Goal: Information Seeking & Learning: Learn about a topic

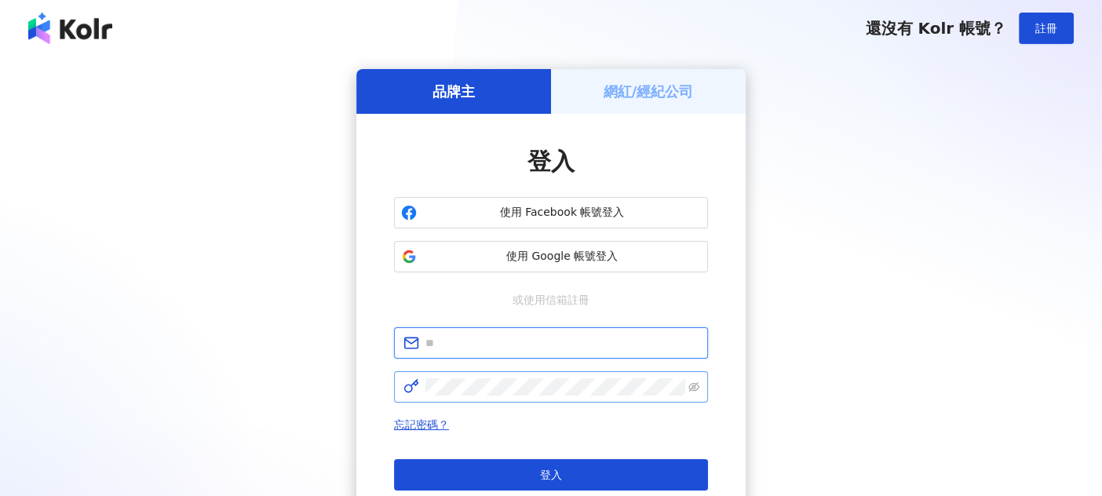
type input "**********"
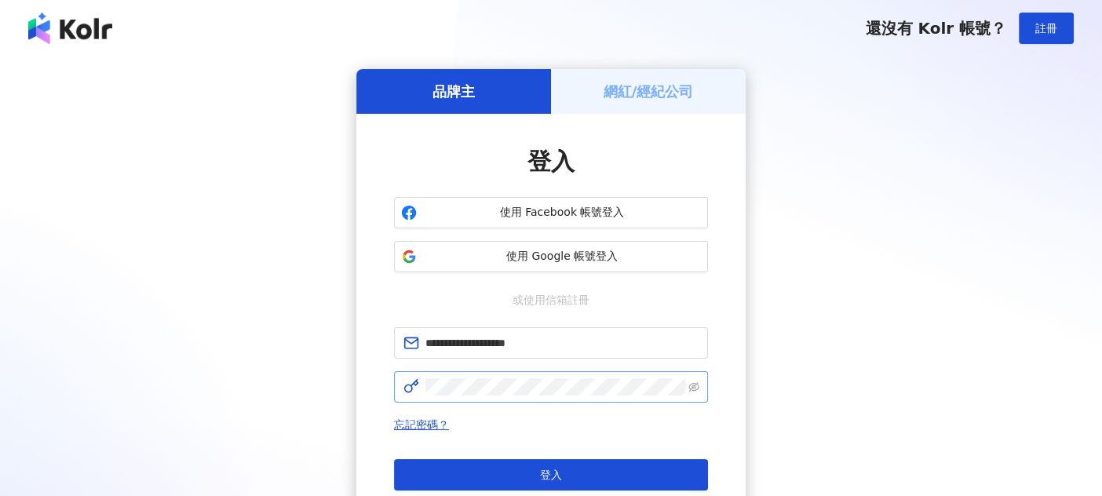
click at [471, 396] on span at bounding box center [551, 386] width 314 height 31
click at [401, 384] on span at bounding box center [551, 386] width 314 height 31
click button "登入" at bounding box center [551, 474] width 314 height 31
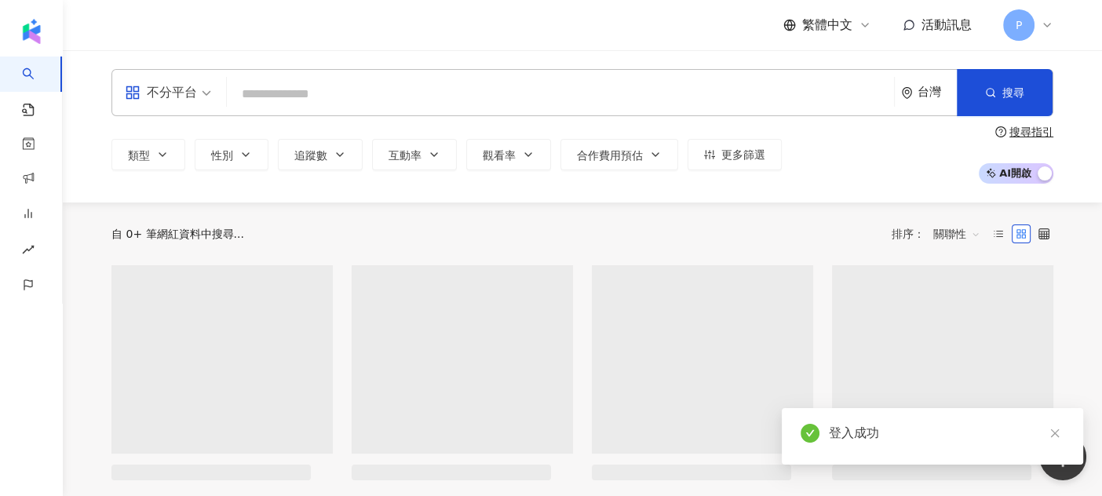
click at [243, 97] on input "search" at bounding box center [560, 94] width 655 height 30
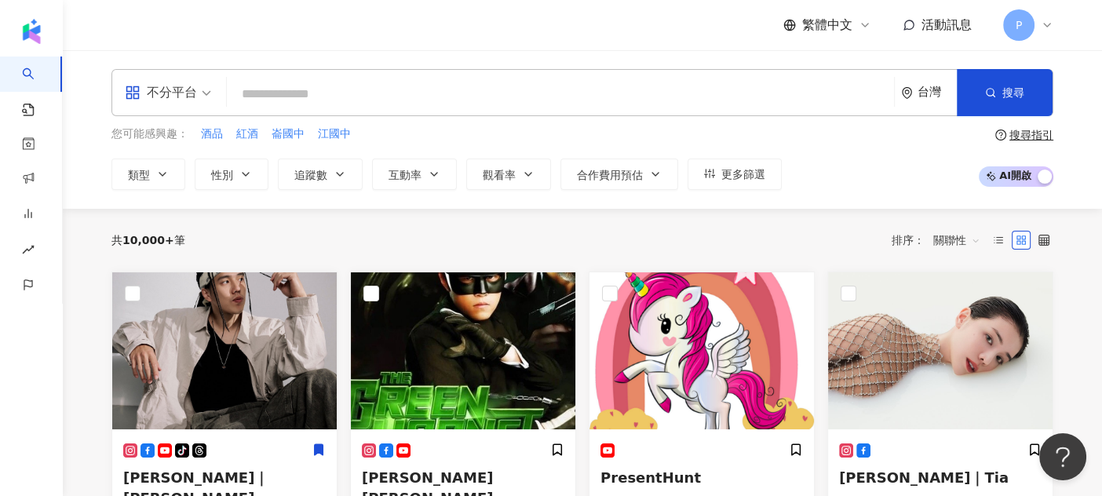
click at [327, 93] on input "search" at bounding box center [560, 94] width 655 height 30
click at [279, 92] on input "search" at bounding box center [560, 94] width 655 height 30
paste input "*********"
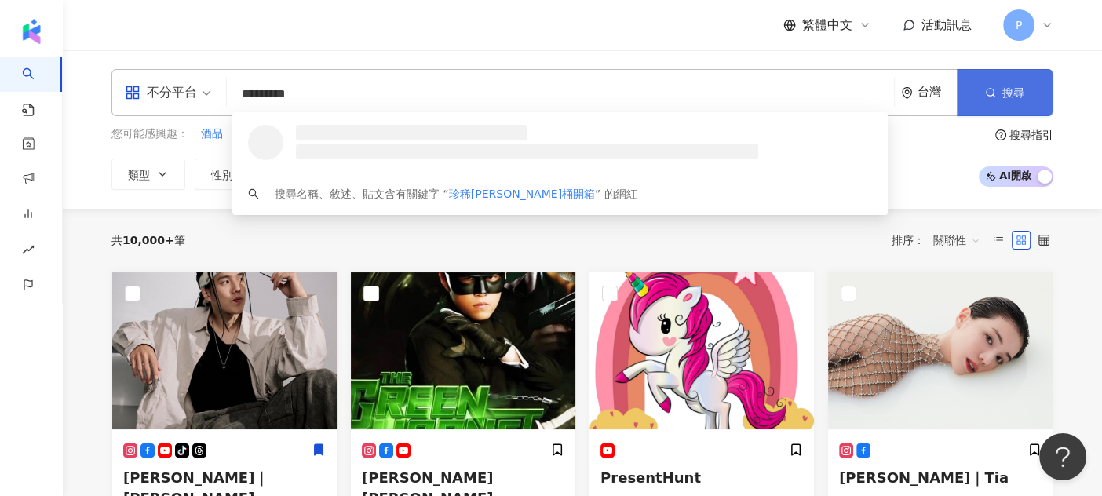
type input "*********"
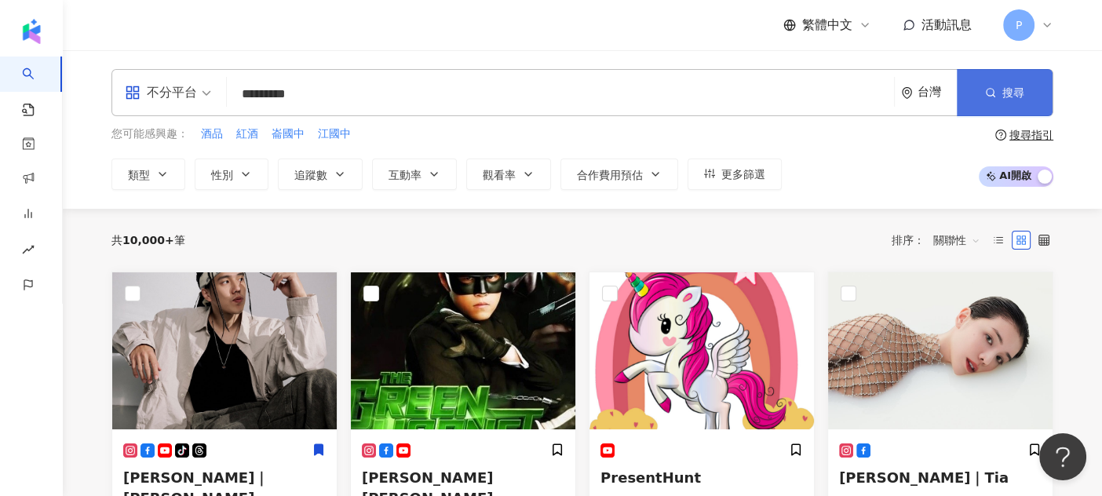
click at [986, 90] on icon "button" at bounding box center [990, 92] width 11 height 11
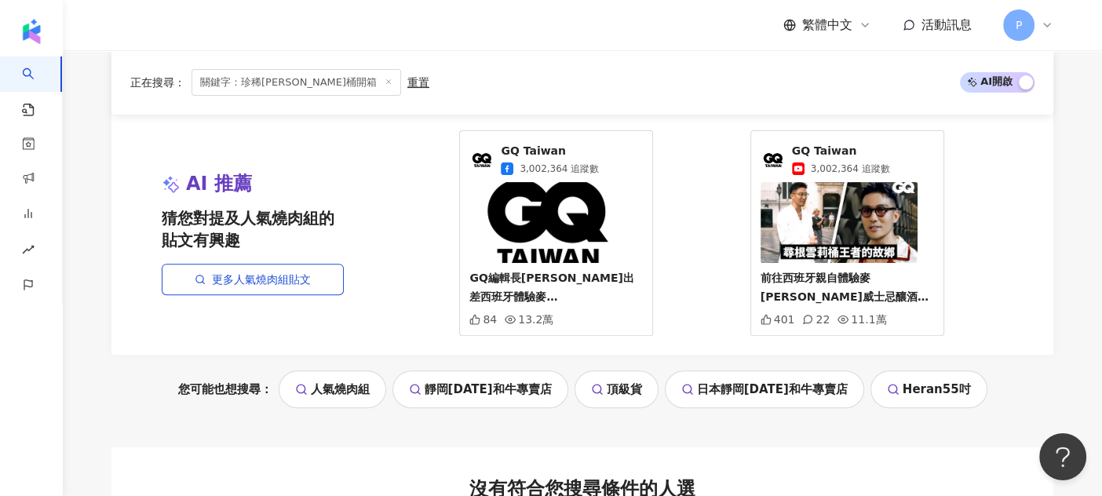
scroll to position [550, 0]
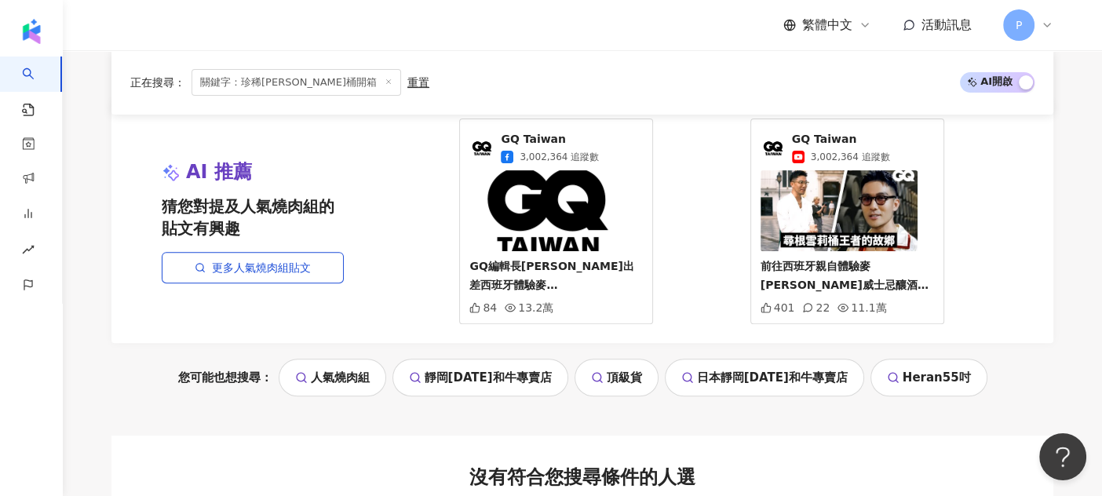
click at [594, 229] on img at bounding box center [548, 210] width 157 height 81
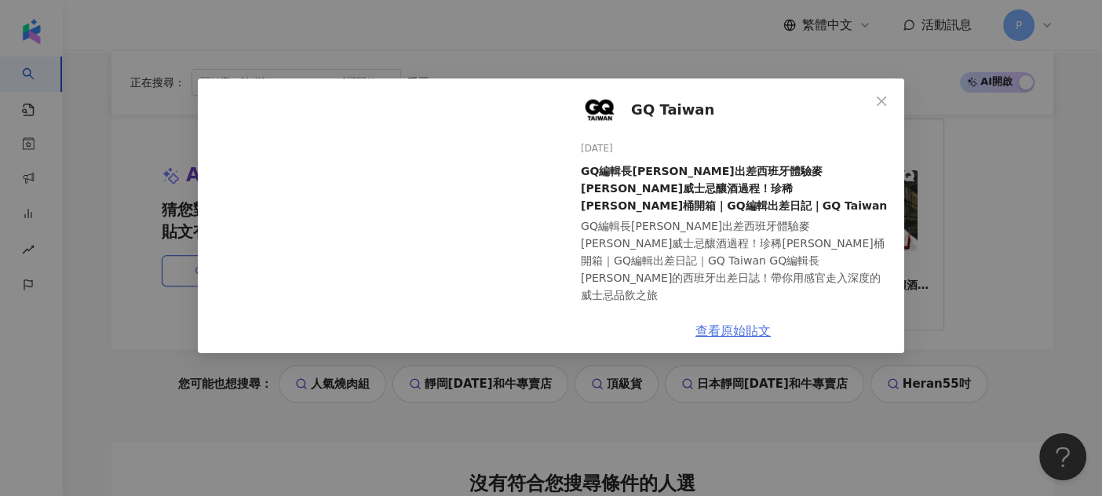
click at [725, 335] on link "查看原始貼文" at bounding box center [733, 331] width 75 height 15
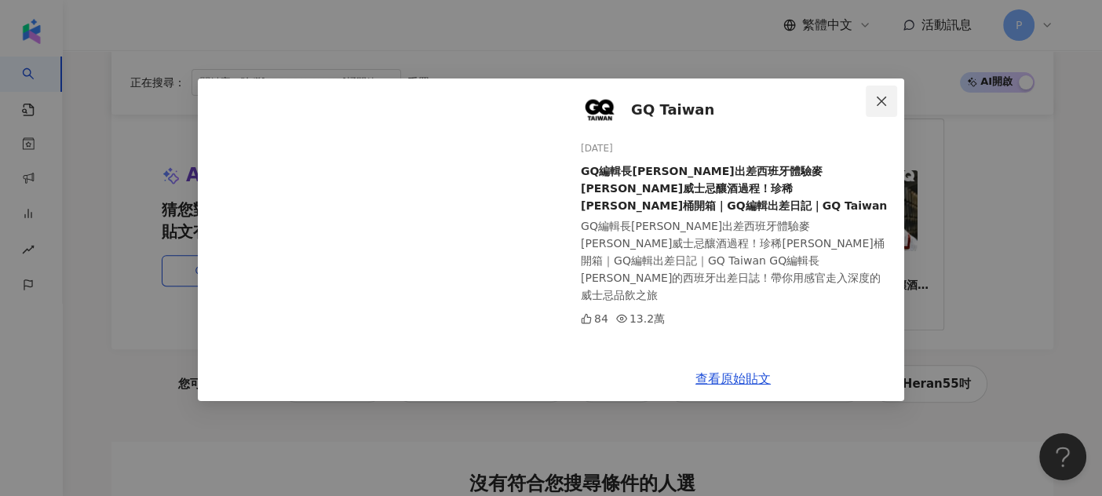
click at [884, 108] on button "Close" at bounding box center [881, 101] width 31 height 31
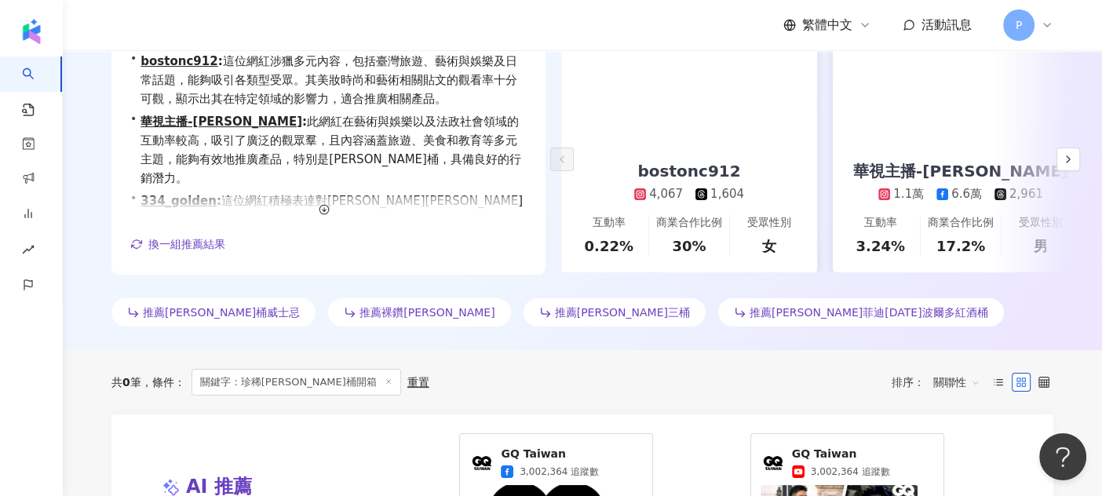
scroll to position [314, 0]
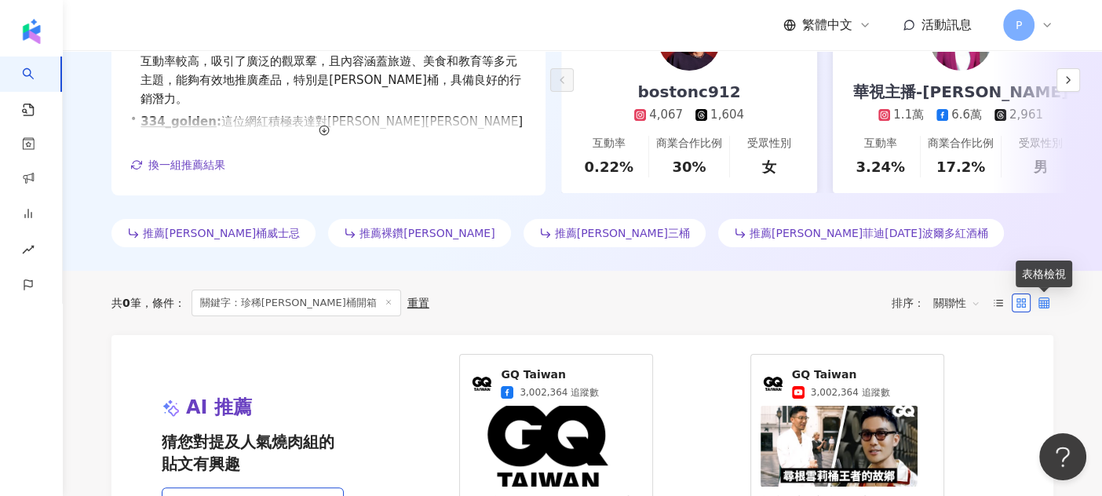
click at [1048, 302] on icon at bounding box center [1044, 303] width 11 height 11
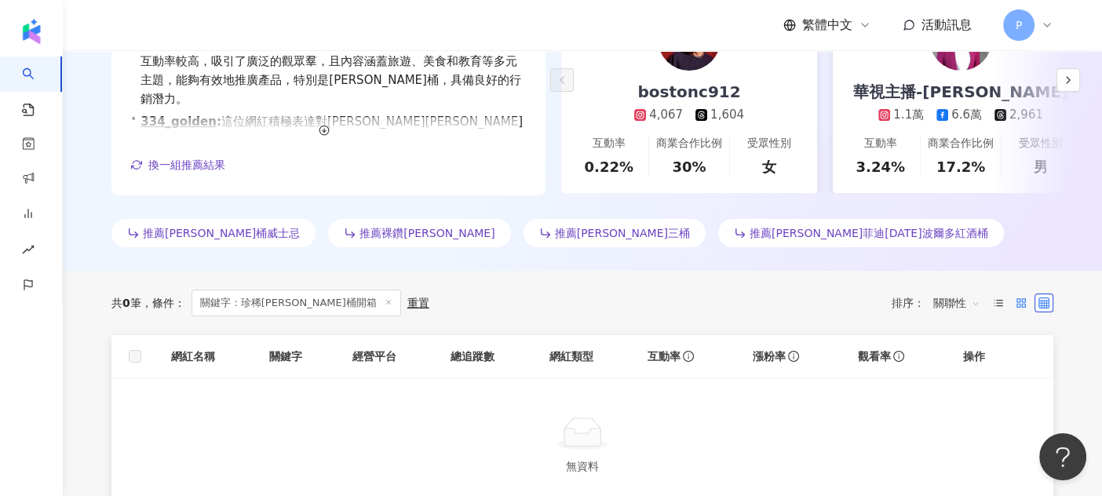
click at [1022, 299] on rect at bounding box center [1023, 300] width 3 height 3
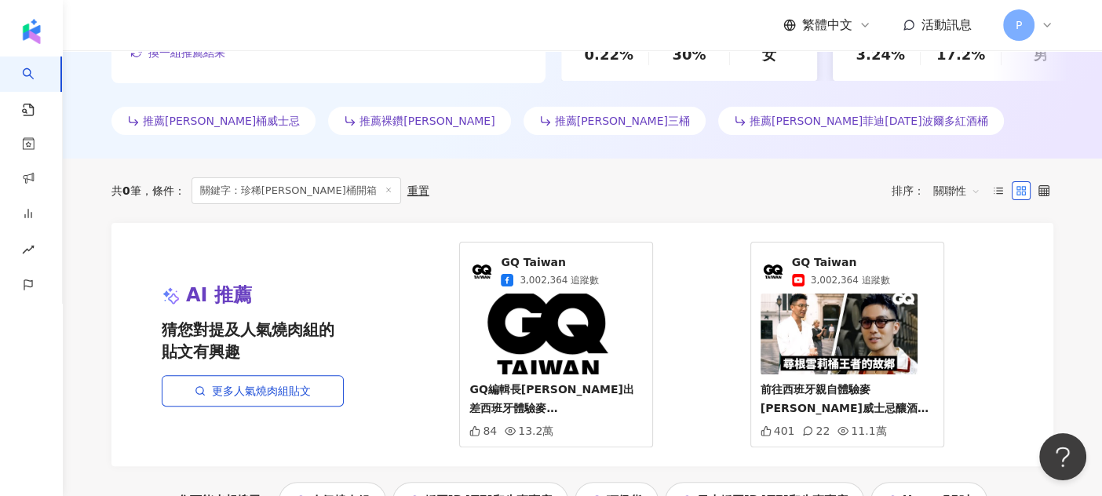
scroll to position [394, 0]
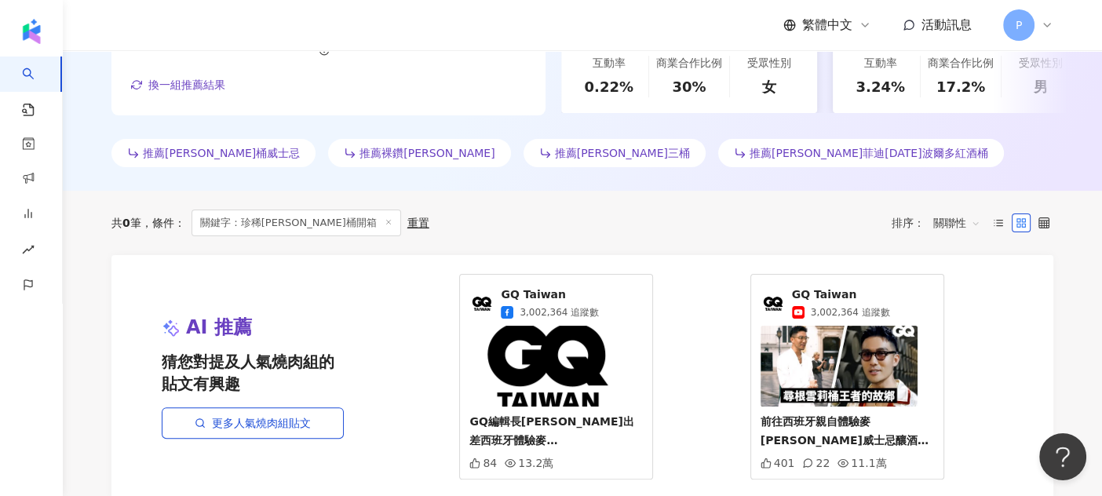
click at [854, 355] on img at bounding box center [839, 366] width 157 height 81
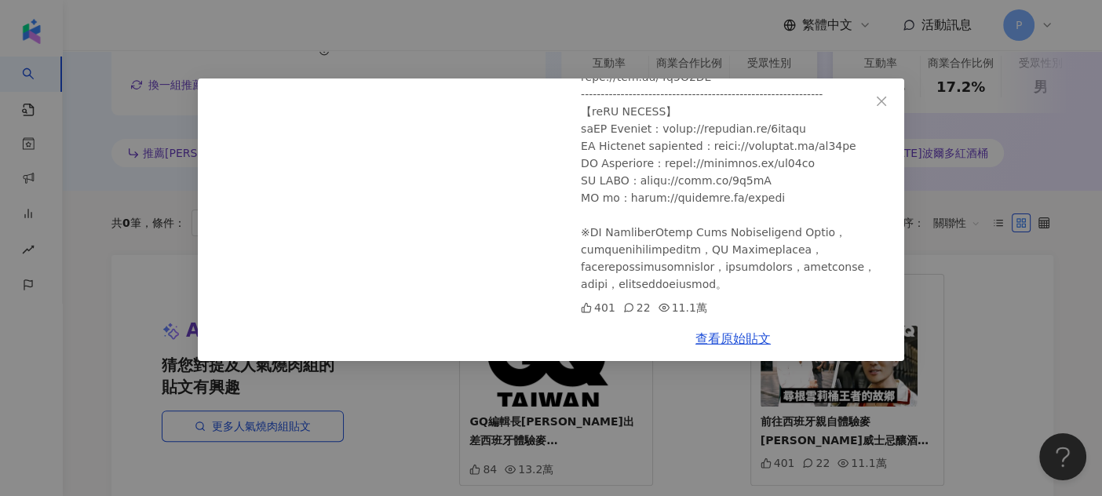
scroll to position [684, 0]
click at [888, 95] on span "Close" at bounding box center [881, 101] width 31 height 13
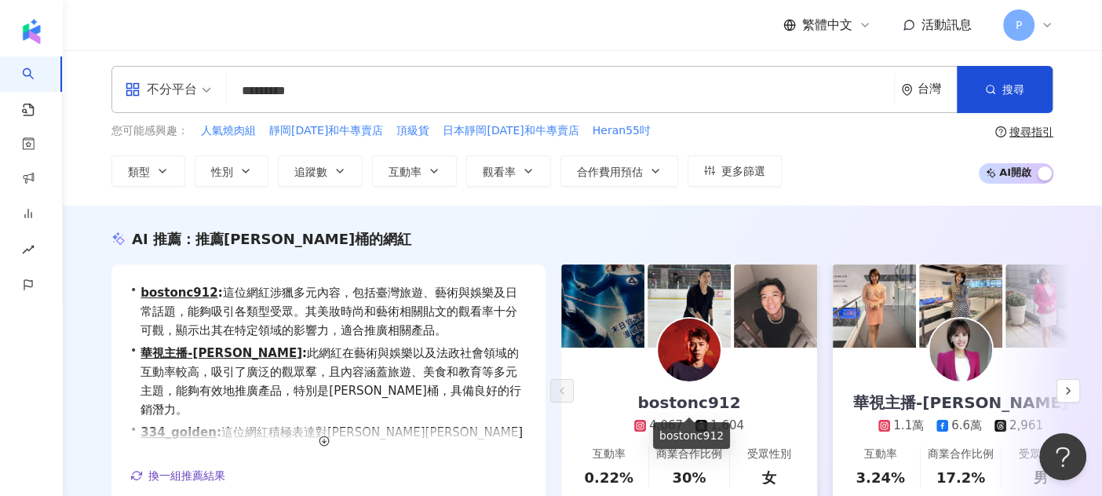
scroll to position [0, 0]
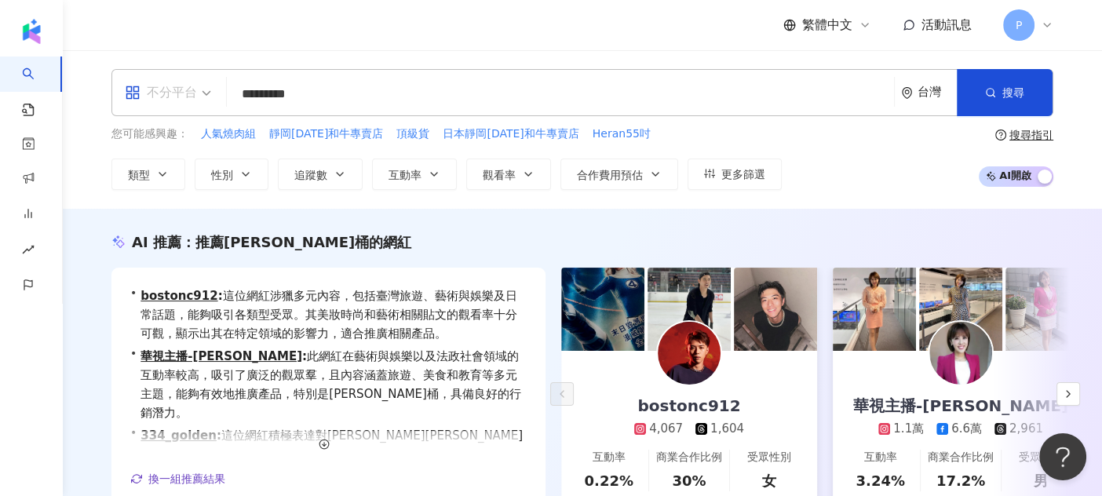
click at [202, 88] on span "不分平台" at bounding box center [168, 92] width 86 height 25
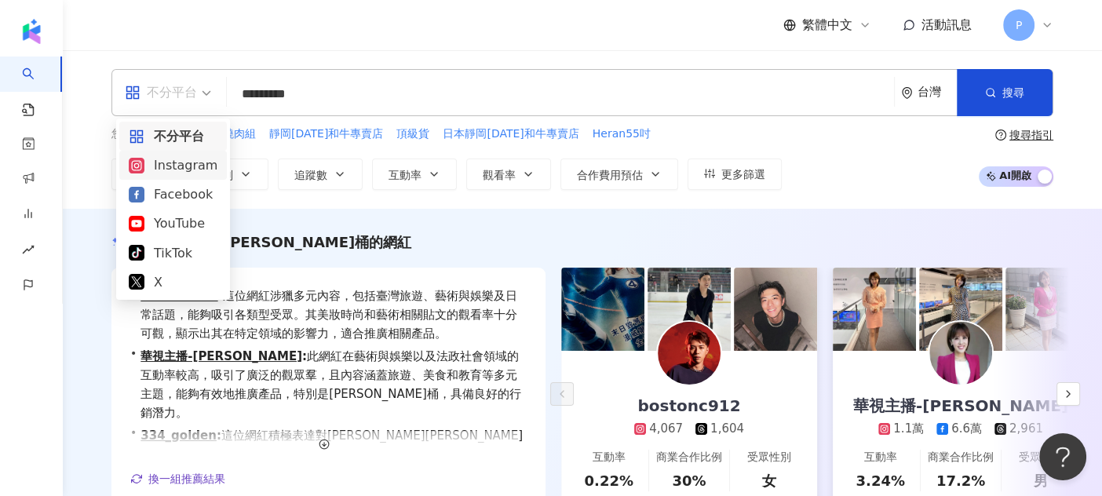
click at [177, 170] on div "Instagram" at bounding box center [173, 165] width 89 height 20
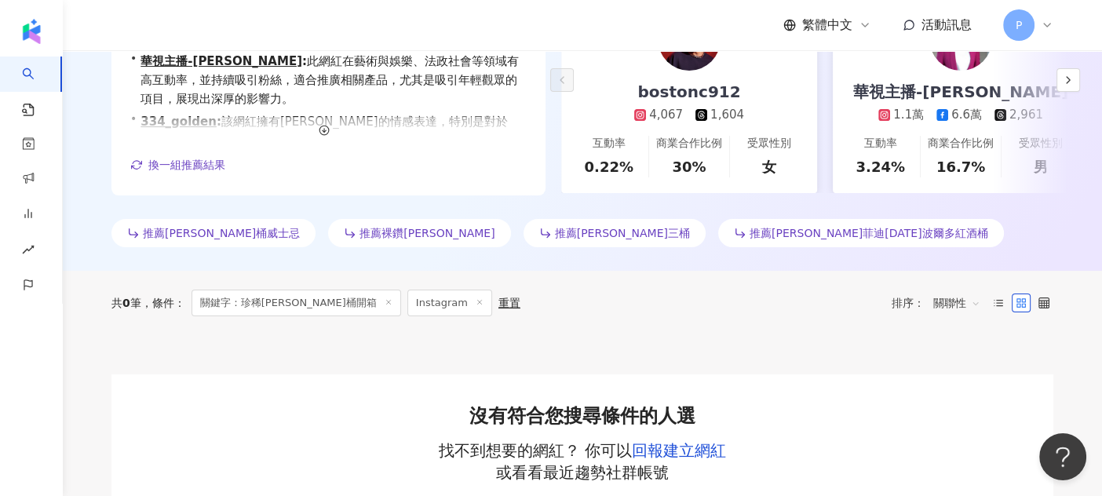
scroll to position [78, 0]
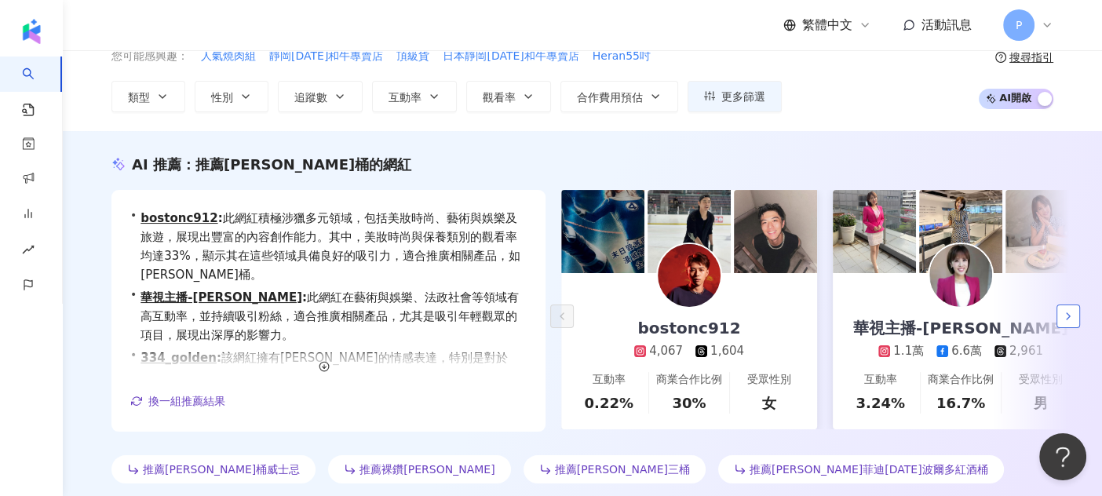
click at [1070, 315] on icon "button" at bounding box center [1068, 316] width 13 height 13
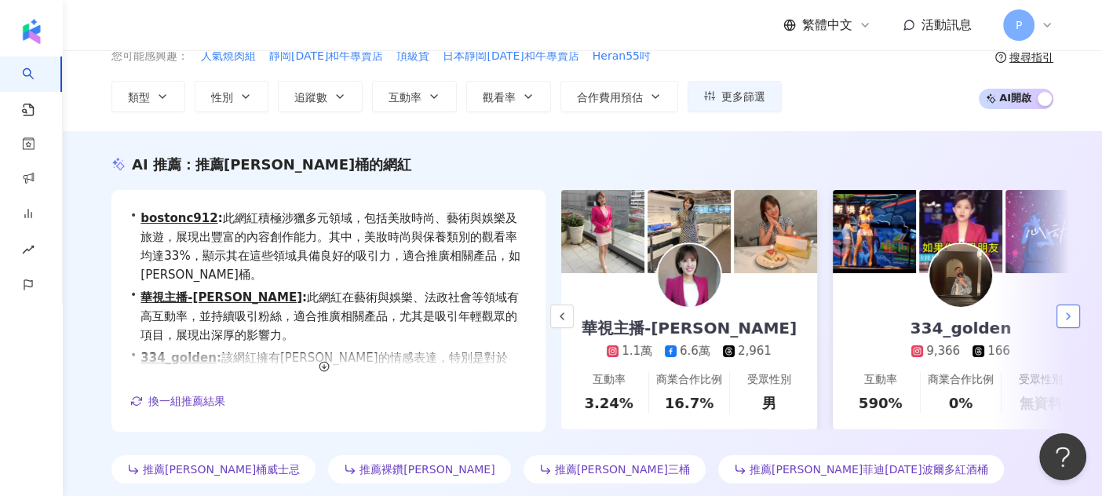
click at [1070, 315] on icon "button" at bounding box center [1068, 316] width 13 height 13
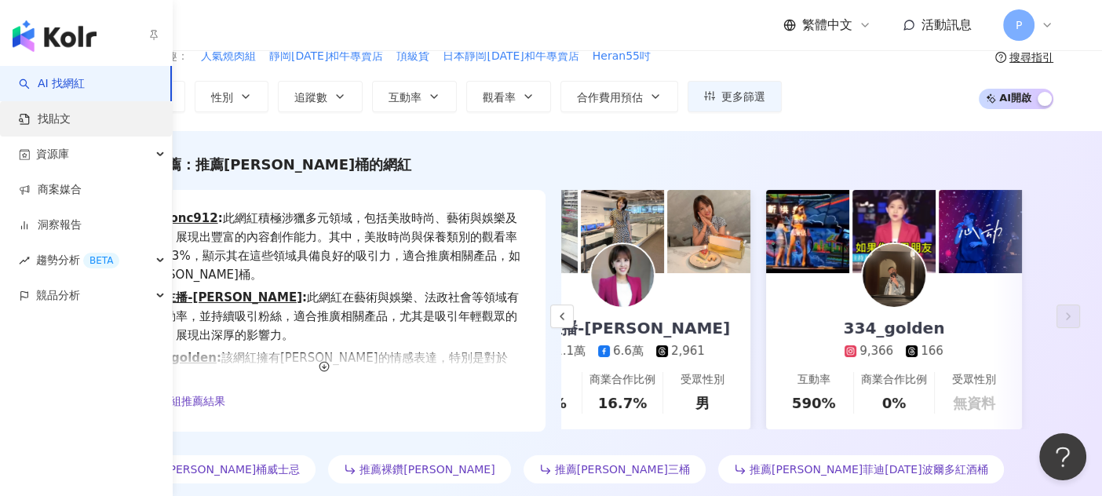
click at [64, 122] on link "找貼文" at bounding box center [45, 120] width 52 height 16
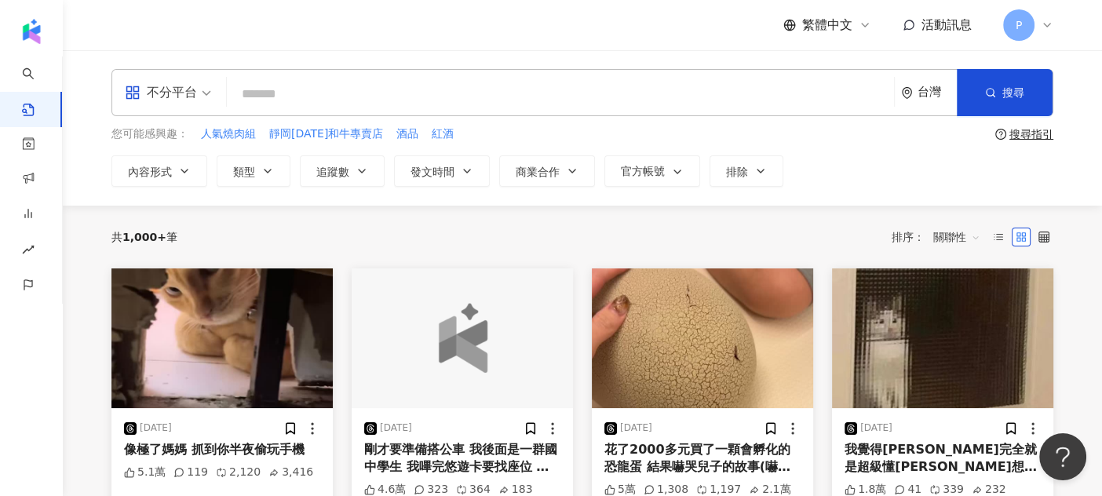
click at [400, 95] on input "search" at bounding box center [560, 94] width 655 height 34
paste input "*********"
type input "*********"
click at [995, 100] on button "搜尋" at bounding box center [1005, 92] width 96 height 47
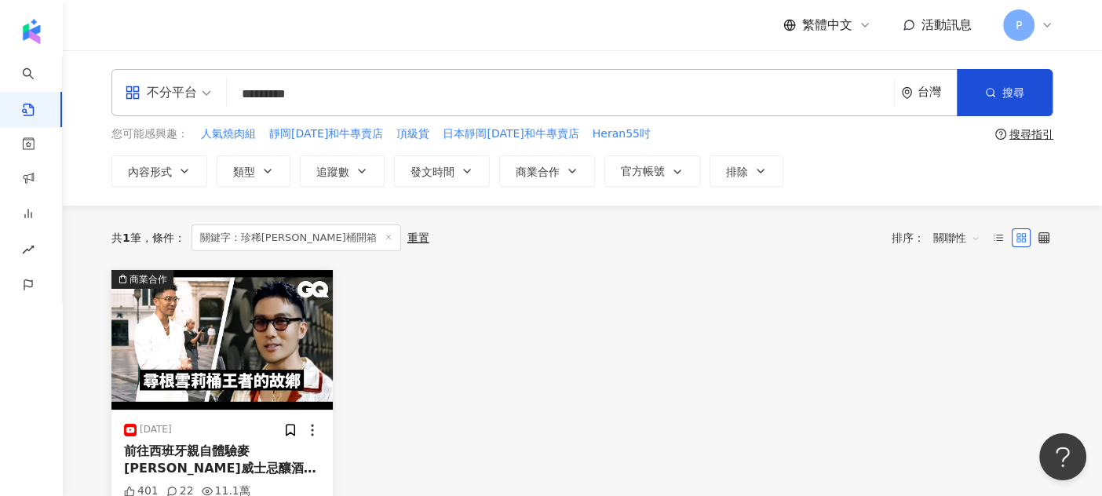
scroll to position [157, 0]
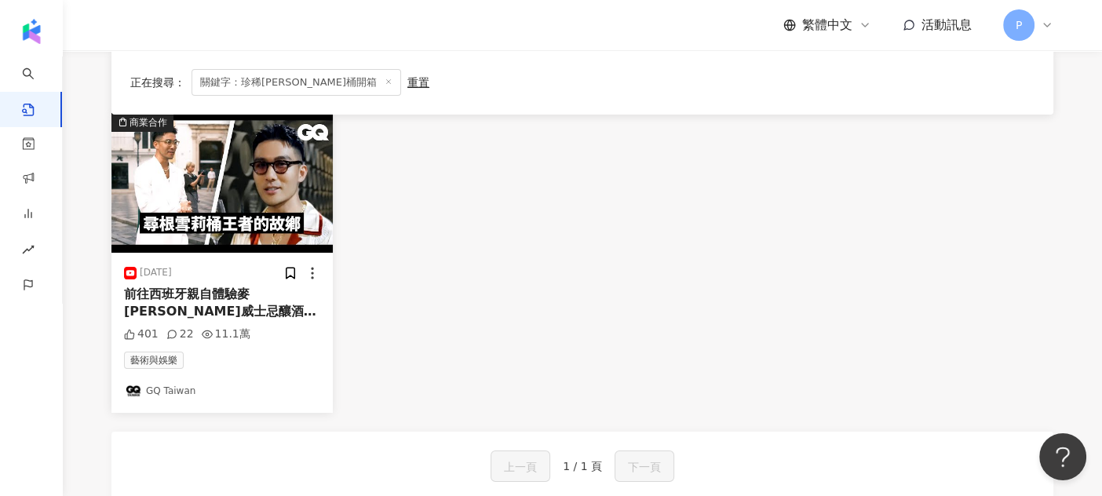
click at [247, 243] on img "button" at bounding box center [222, 183] width 221 height 140
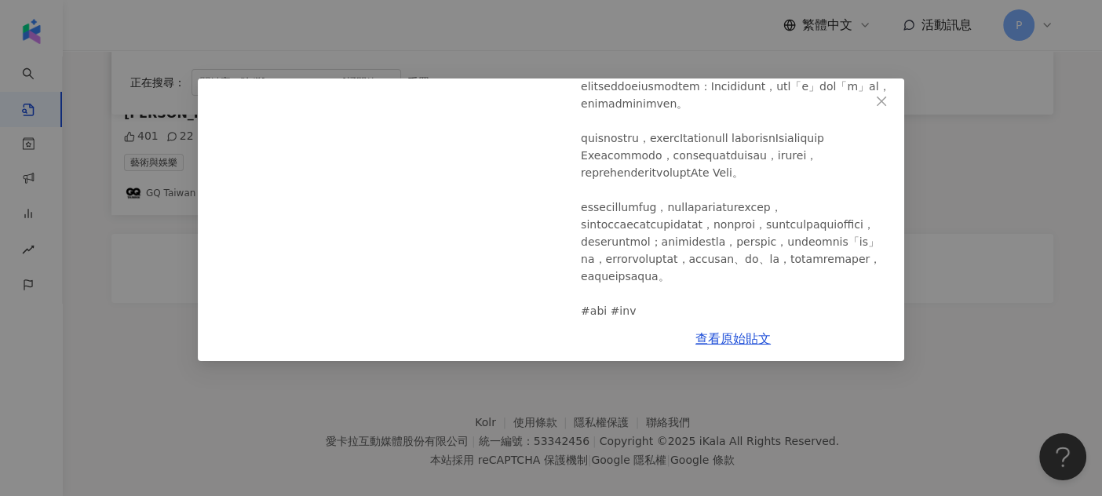
scroll to position [374, 0]
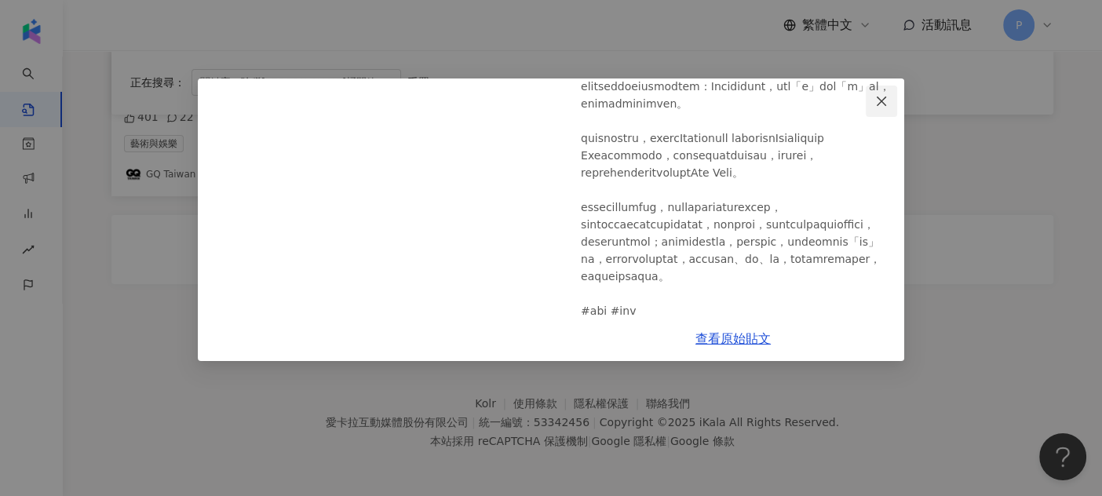
click at [882, 102] on icon "close" at bounding box center [882, 101] width 13 height 13
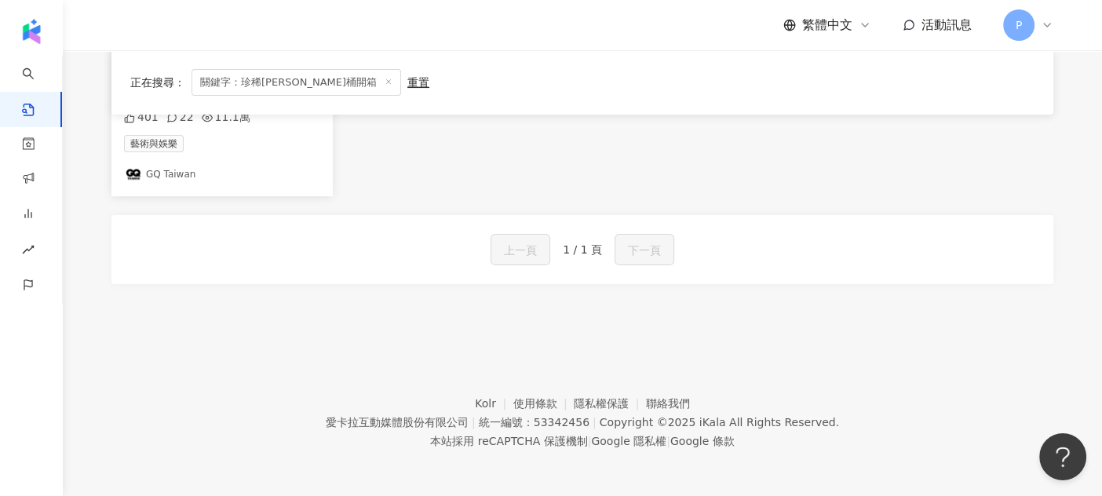
scroll to position [0, 0]
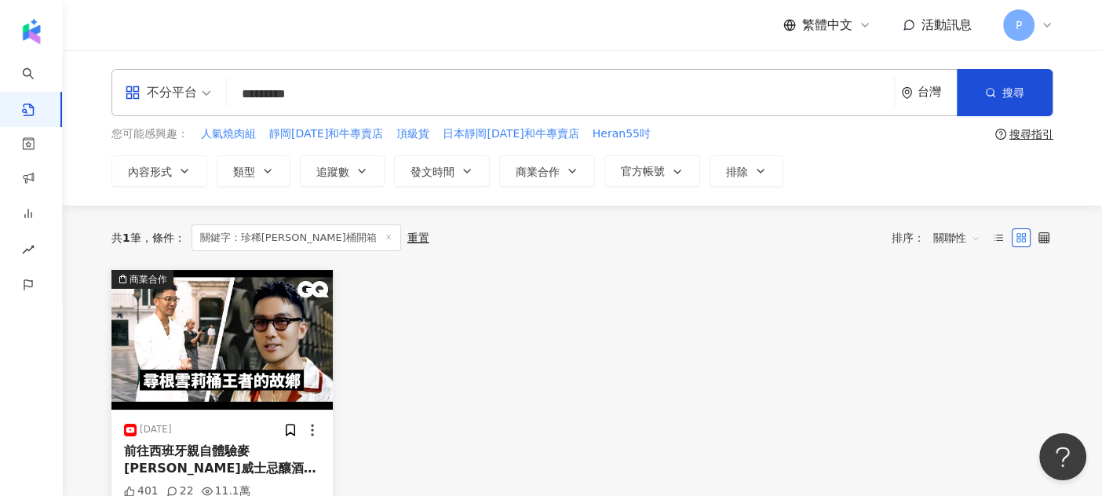
click at [166, 13] on div "繁體中文 活動訊息 P" at bounding box center [583, 25] width 942 height 50
click at [221, 210] on div "共 1 筆 條件 ： 關鍵字：珍稀陳年雪莉桶開箱 重置 排序： 關聯性" at bounding box center [583, 238] width 942 height 64
click at [669, 399] on div "商業合作 2023/11/26 前往西班牙親自體驗麥卡倫威士忌釀酒過程！ 珍稀陳年雪莉桶開箱 ｜GQ編輯出差日記｜G 401 22 11.1萬 藝術與娛樂 G…" at bounding box center [582, 420] width 961 height 300
click at [392, 87] on input "*********" at bounding box center [560, 94] width 655 height 34
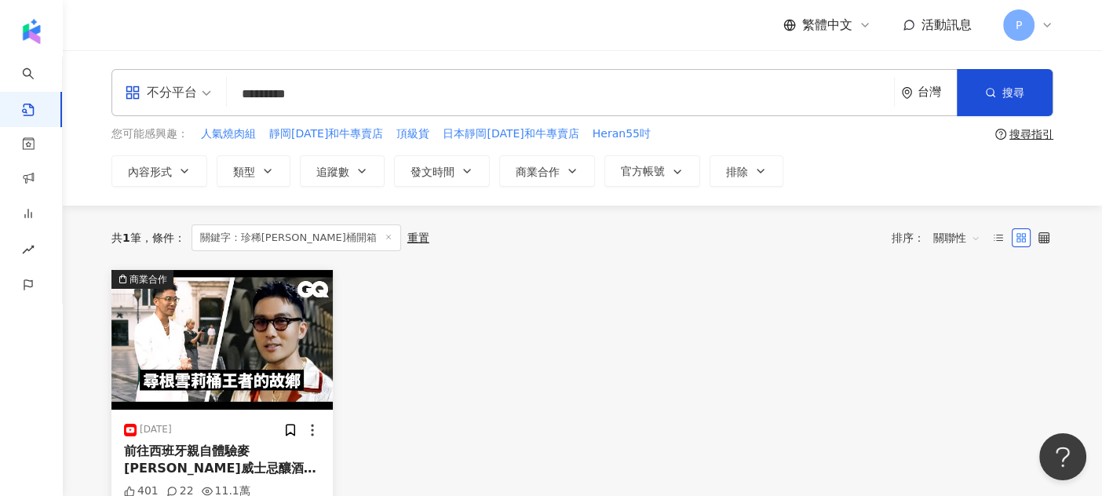
click at [457, 86] on input "*********" at bounding box center [560, 94] width 655 height 34
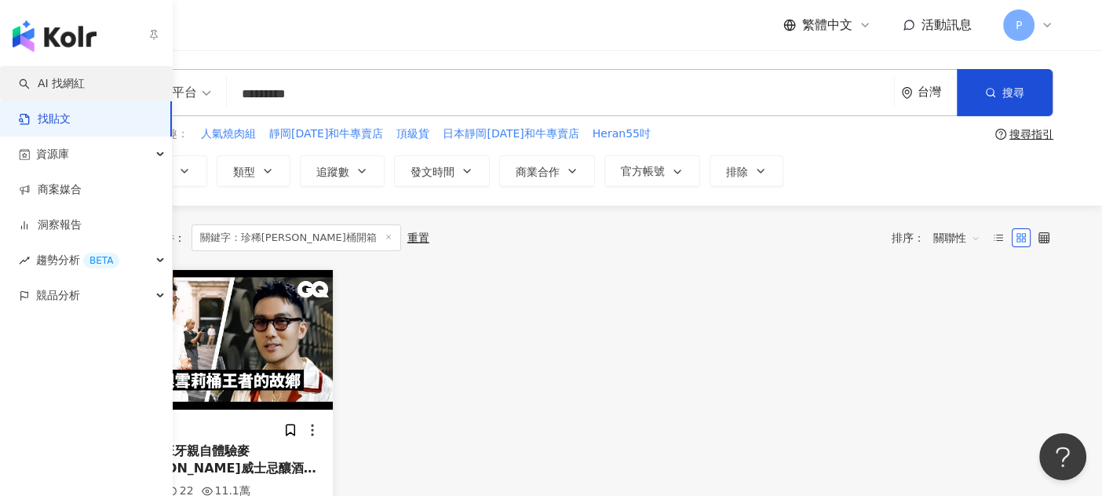
click at [35, 82] on link "AI 找網紅" at bounding box center [52, 84] width 66 height 16
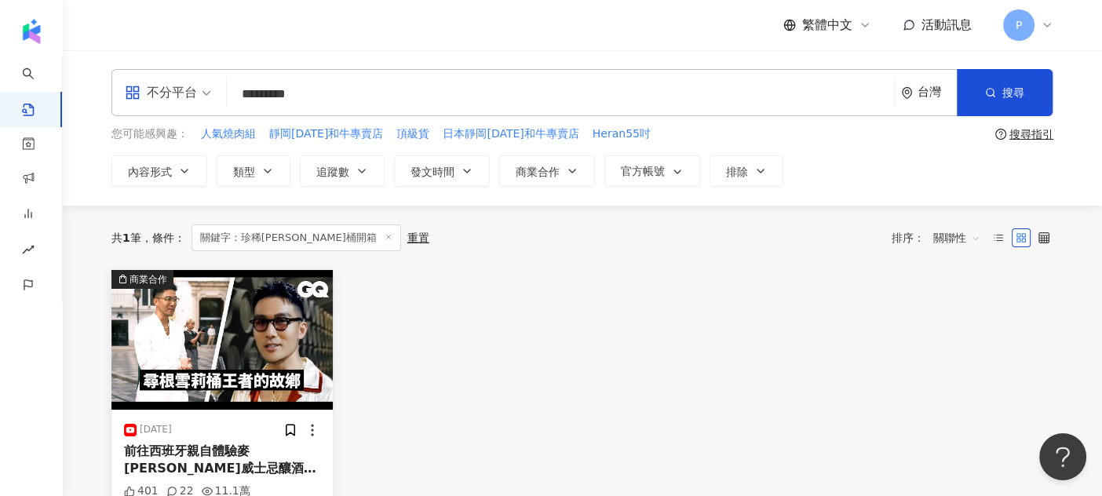
click at [381, 90] on input "*********" at bounding box center [560, 94] width 655 height 34
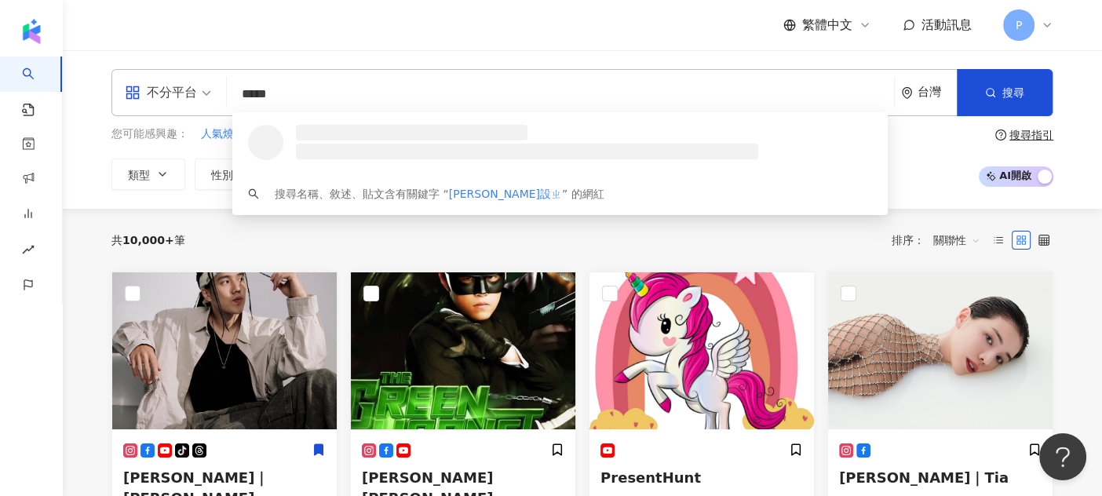
type input "****"
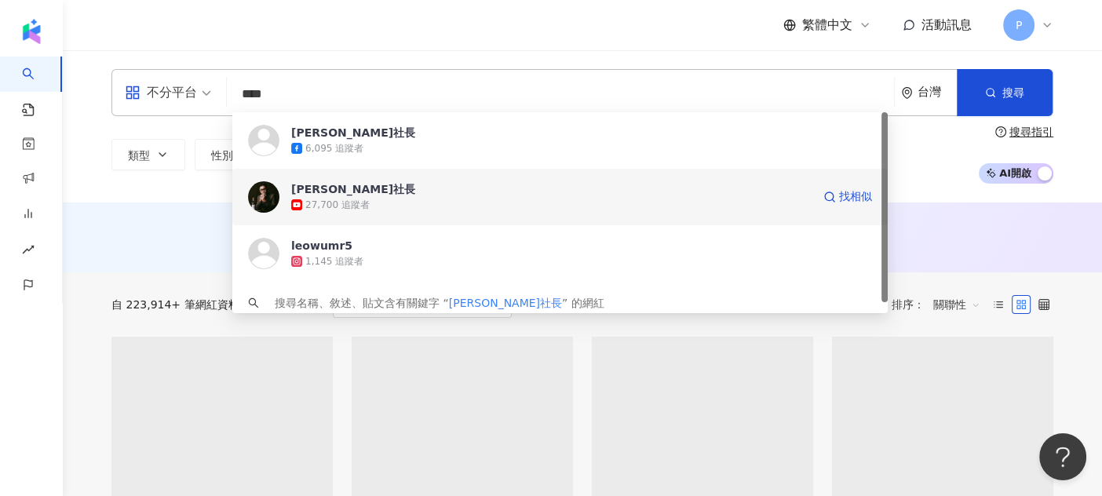
click at [420, 186] on span "[PERSON_NAME]社長" at bounding box center [551, 189] width 521 height 16
